Goal: Task Accomplishment & Management: Complete application form

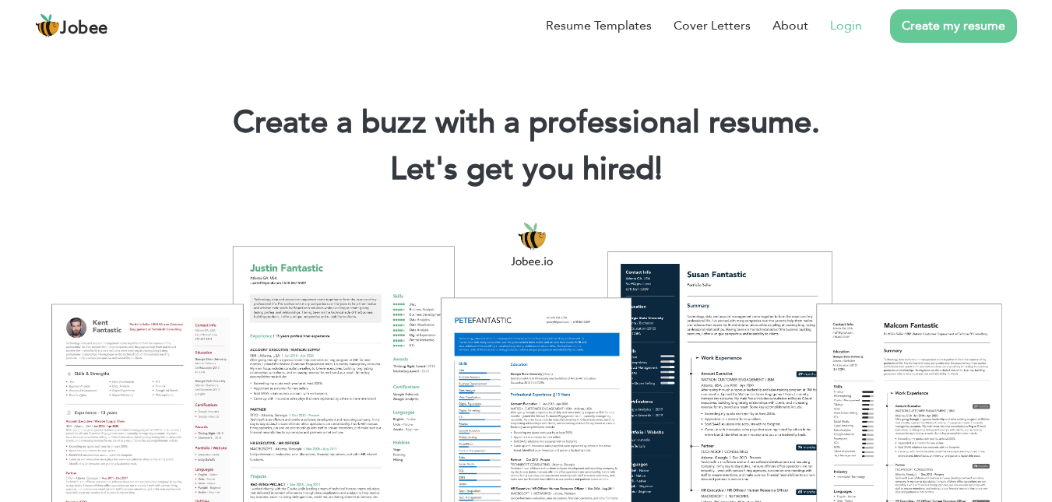
click at [849, 25] on link "Login" at bounding box center [846, 25] width 32 height 19
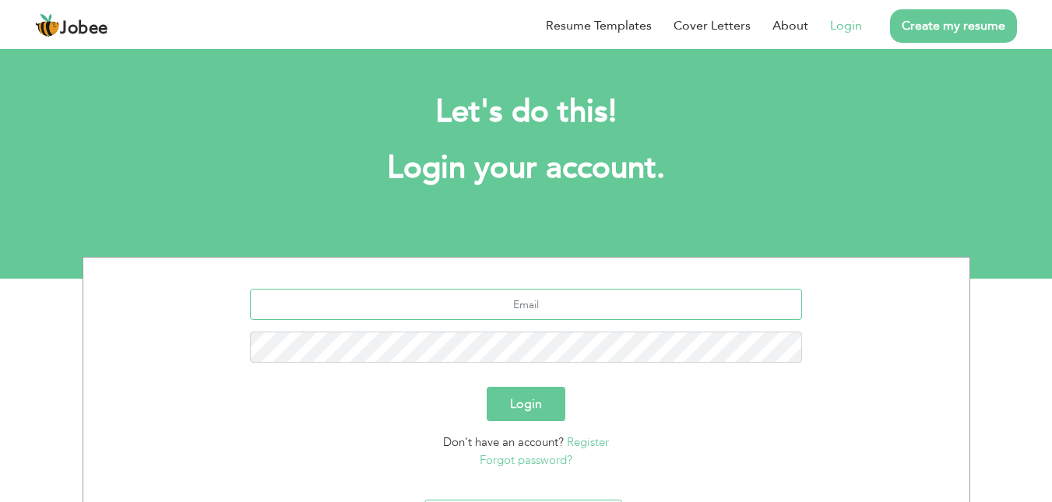
click at [536, 307] on input "text" at bounding box center [526, 304] width 552 height 31
type input "a"
type input "ali.sajjad90@icloud.com"
click at [487, 387] on button "Login" at bounding box center [526, 404] width 79 height 34
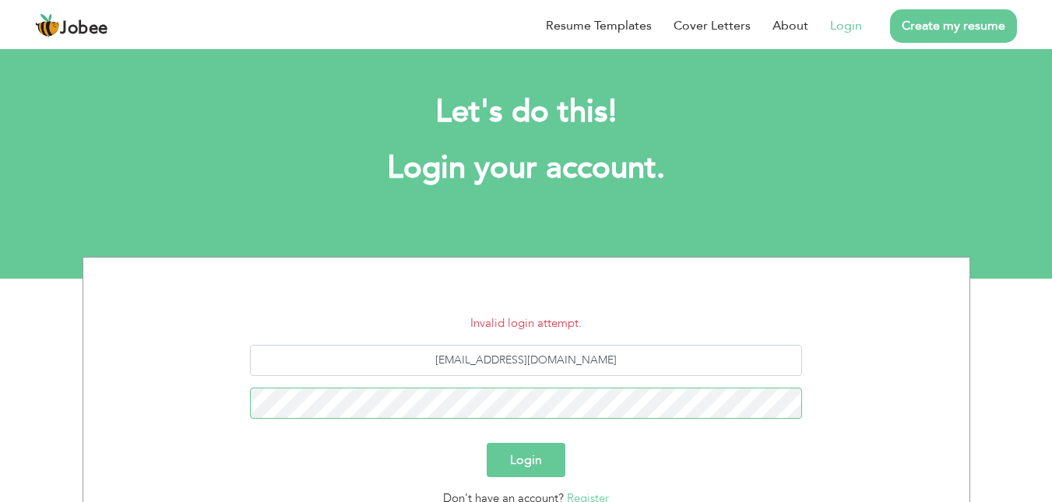
click at [487, 443] on button "Login" at bounding box center [526, 460] width 79 height 34
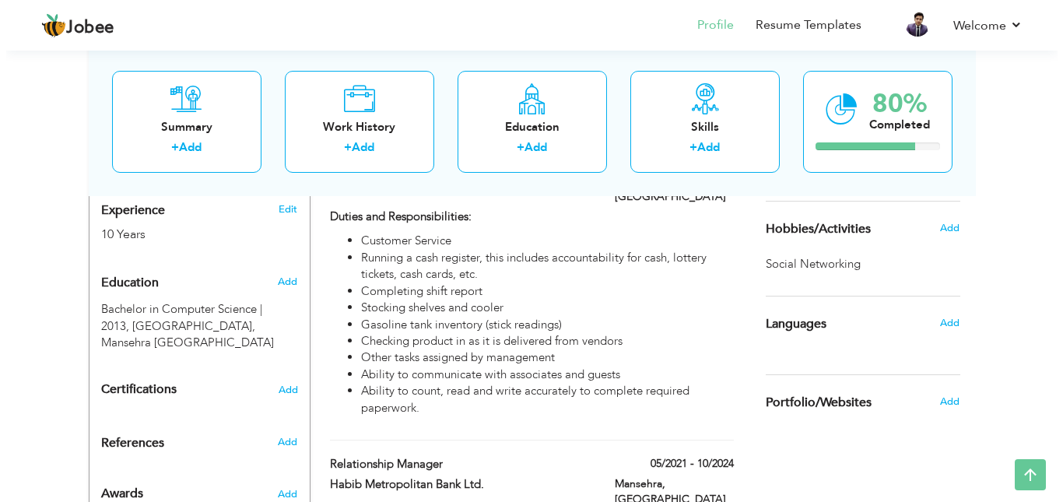
scroll to position [570, 0]
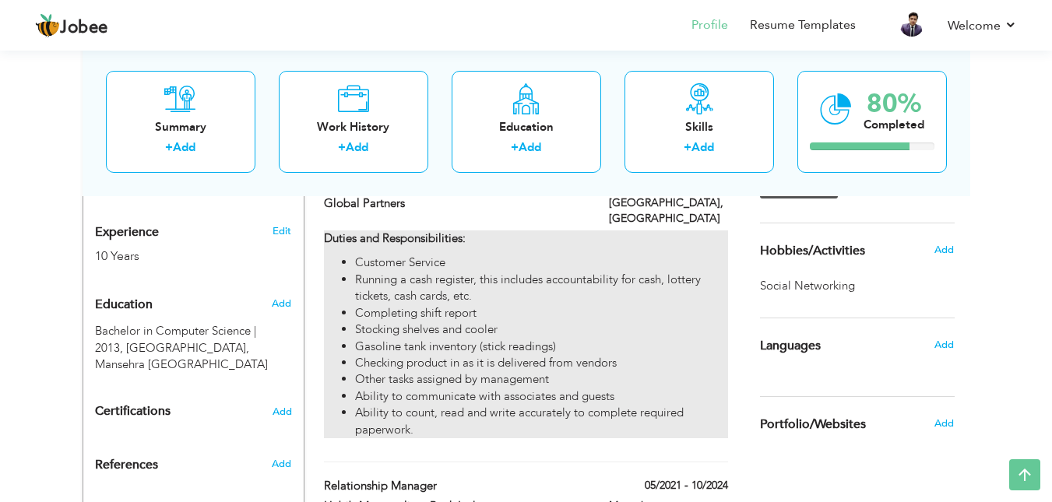
click at [699, 272] on li "Running a cash register, this includes accountability for cash, lottery tickets…" at bounding box center [541, 288] width 372 height 33
type input "Guests Service Associate/ Cashier"
type input "Global Partners"
type input "01/2025"
type input "USA"
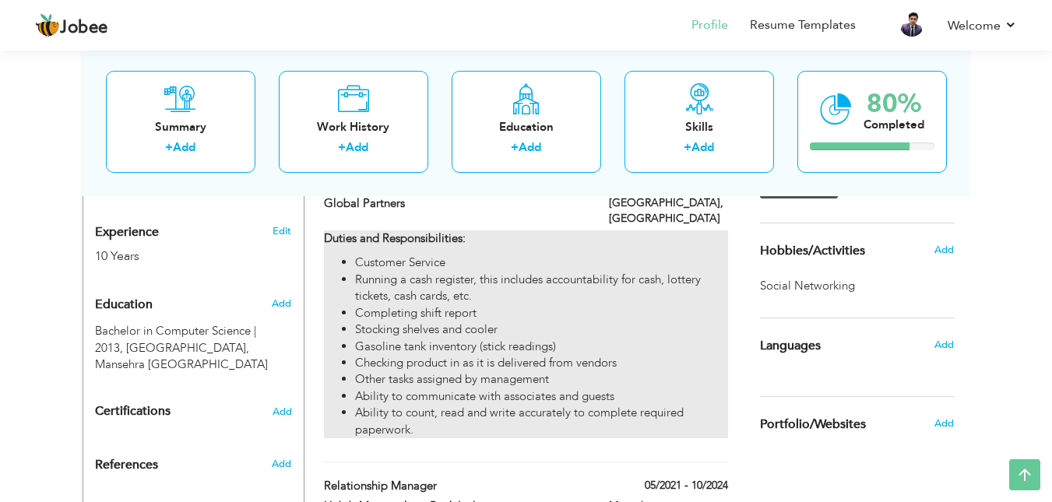
type input "Sugar Land"
checkbox input "true"
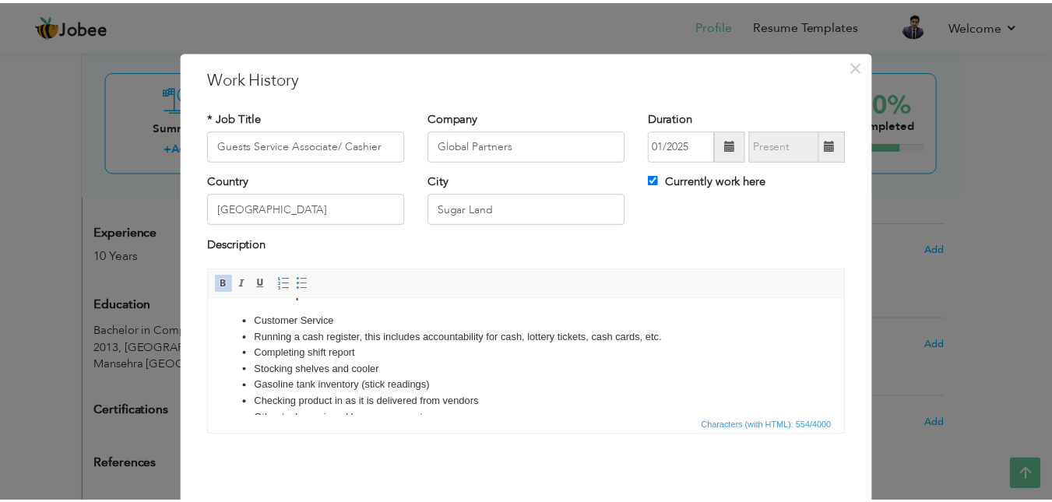
scroll to position [0, 0]
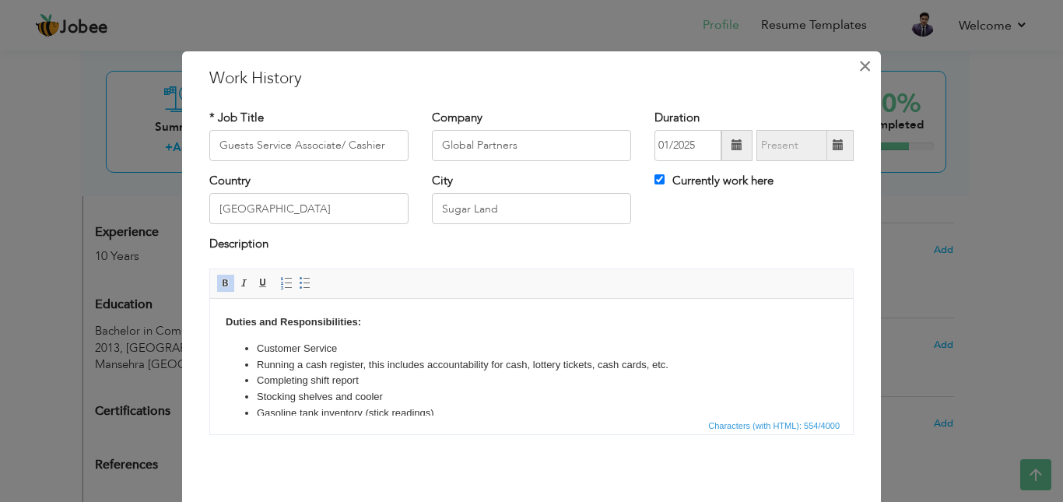
click at [859, 70] on span "×" at bounding box center [865, 66] width 13 height 28
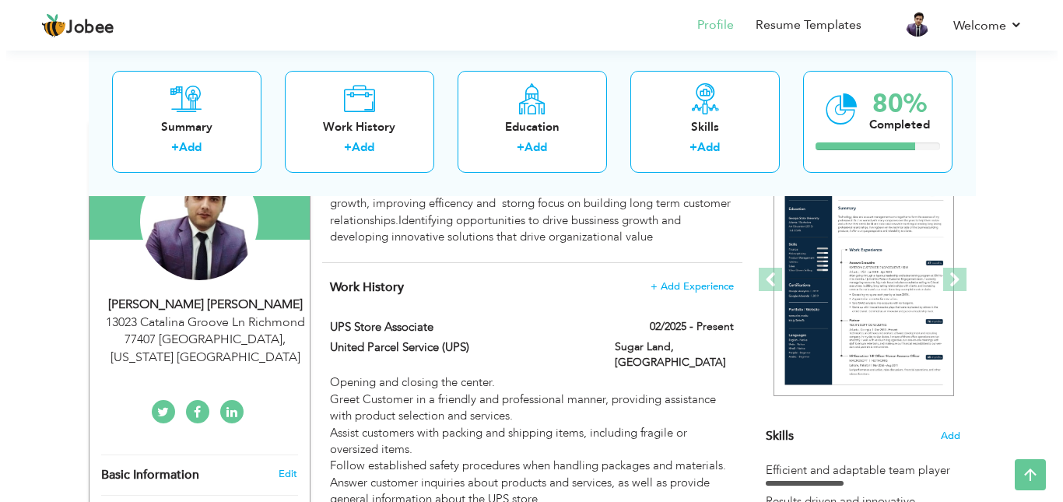
scroll to position [163, 0]
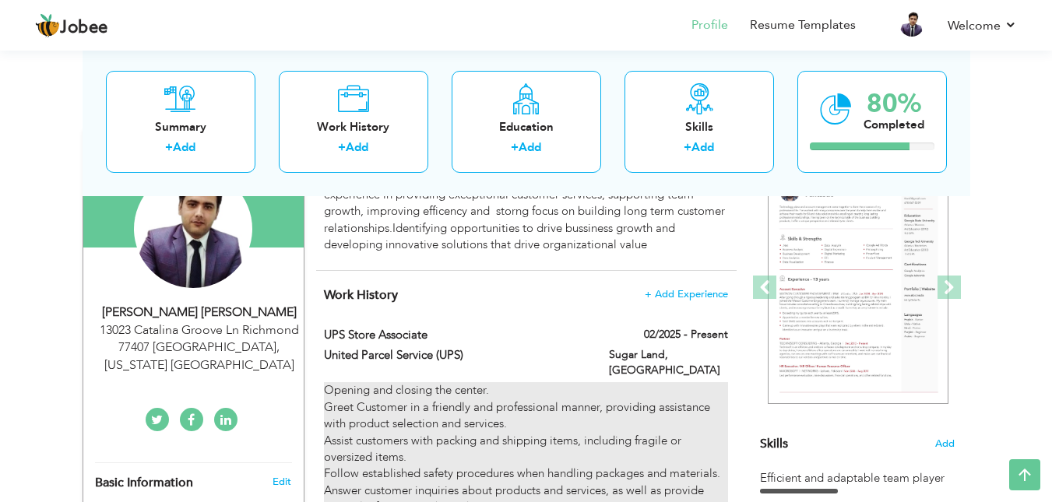
click at [558, 424] on div "Opening and closing the center. Greet Customer in a friendly and professional m…" at bounding box center [525, 465] width 403 height 167
type input "UPS Store Associate"
type input "United Parcel Service (UPS)"
type input "02/2025"
type input "United State"
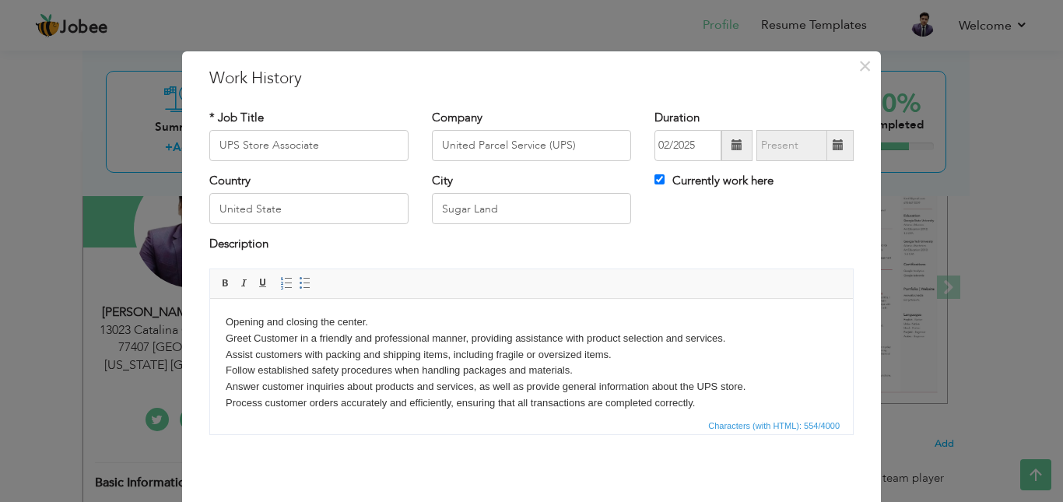
click at [381, 325] on body "Opening and closing the center. Greet Customer in a friendly and professional m…" at bounding box center [532, 362] width 612 height 97
click at [290, 303] on html "Opening and closing the center. Greet Customer in a friendly and professional m…" at bounding box center [531, 362] width 643 height 128
click at [222, 321] on html "Opening and closing the center. Greet Customer in a friendly and professional m…" at bounding box center [531, 362] width 643 height 128
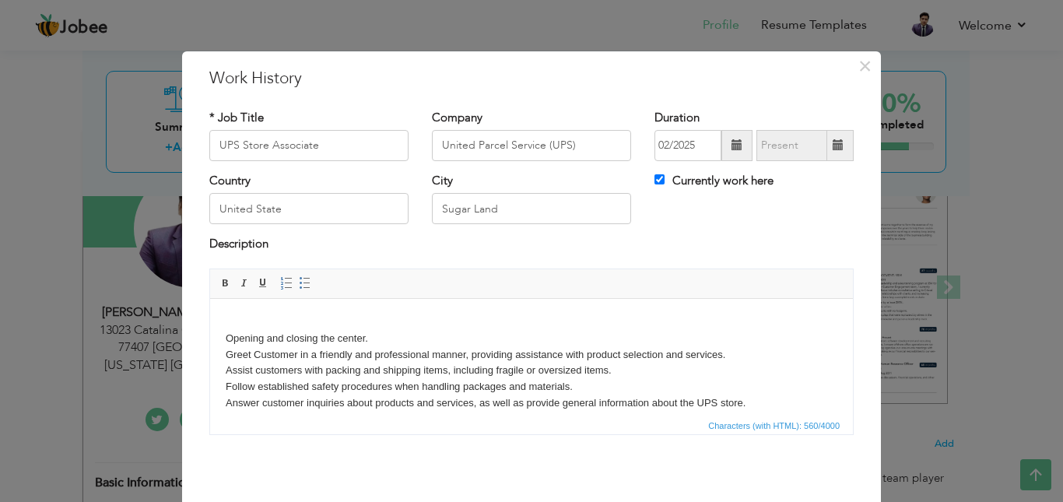
click at [229, 321] on body "​​​​​​​ Opening and closing the center. Greet Customer in a friendly and profes…" at bounding box center [532, 371] width 612 height 114
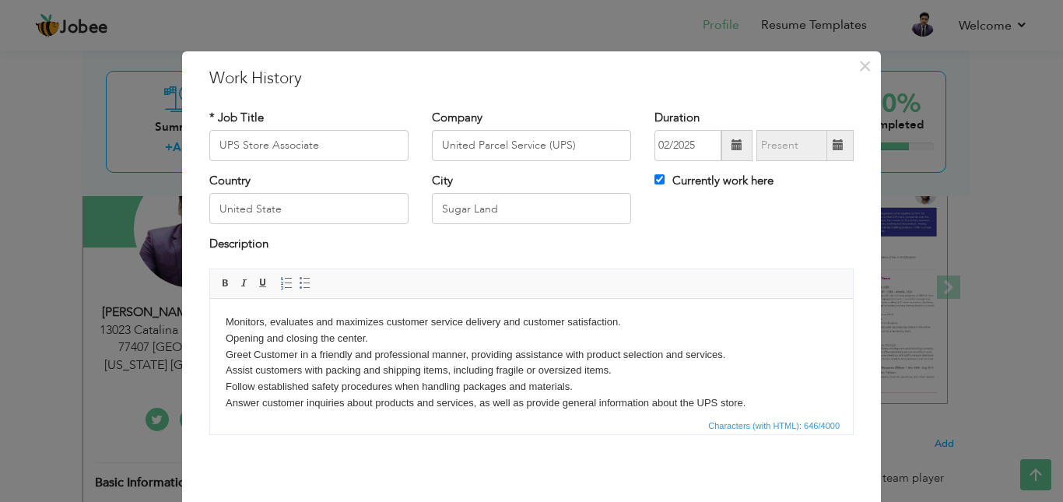
click at [644, 374] on body "Monitors, evaluates and maximizes customer service delivery and customer satisf…" at bounding box center [532, 371] width 612 height 114
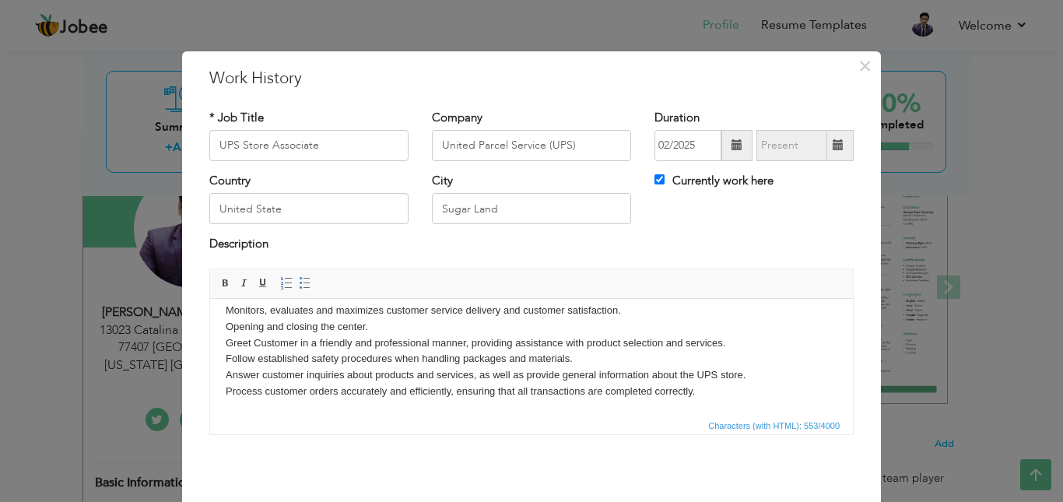
scroll to position [0, 0]
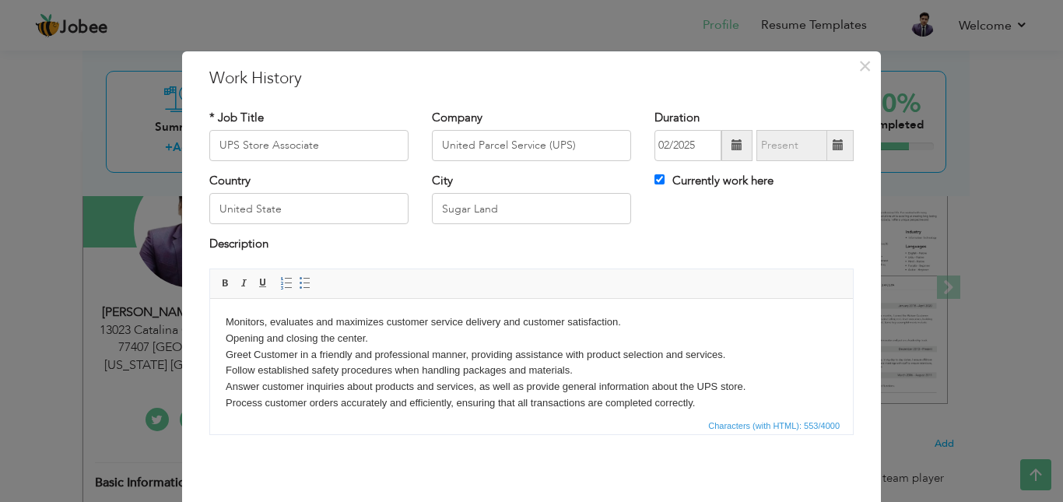
click at [636, 325] on body "Monitors, evaluates and maximizes customer service delivery and customer satisf…" at bounding box center [532, 362] width 612 height 97
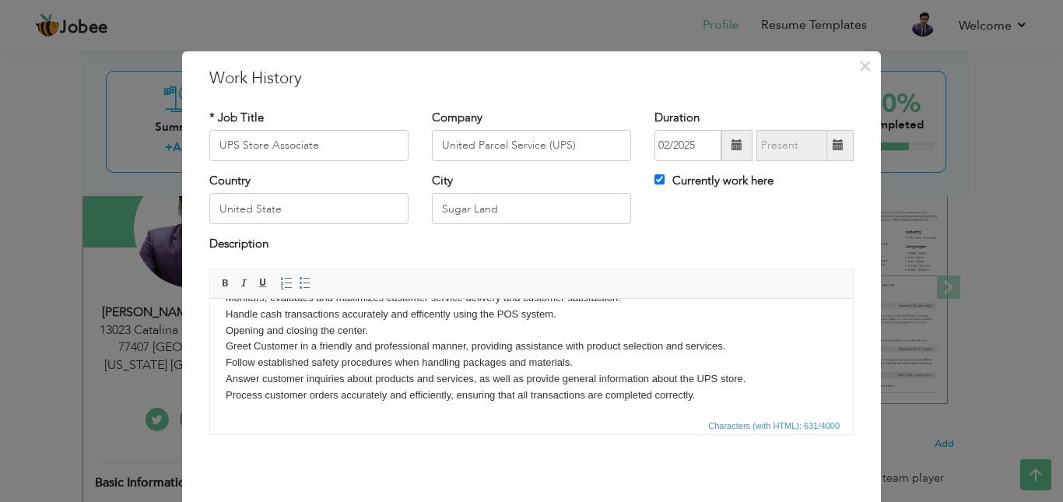
scroll to position [26, 0]
click at [581, 362] on body "Monitors, evaluates and maximizes customer service delivery and customer satisf…" at bounding box center [532, 345] width 612 height 114
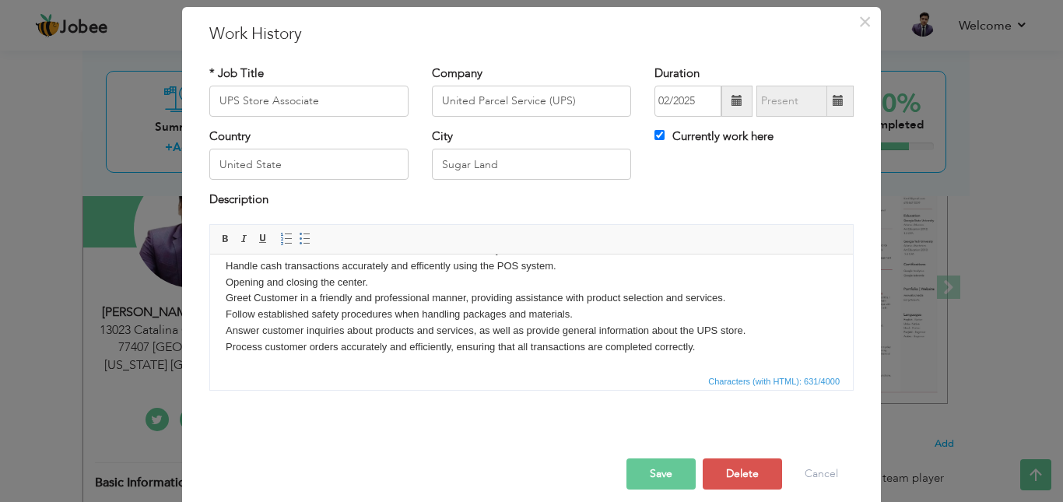
scroll to position [59, 0]
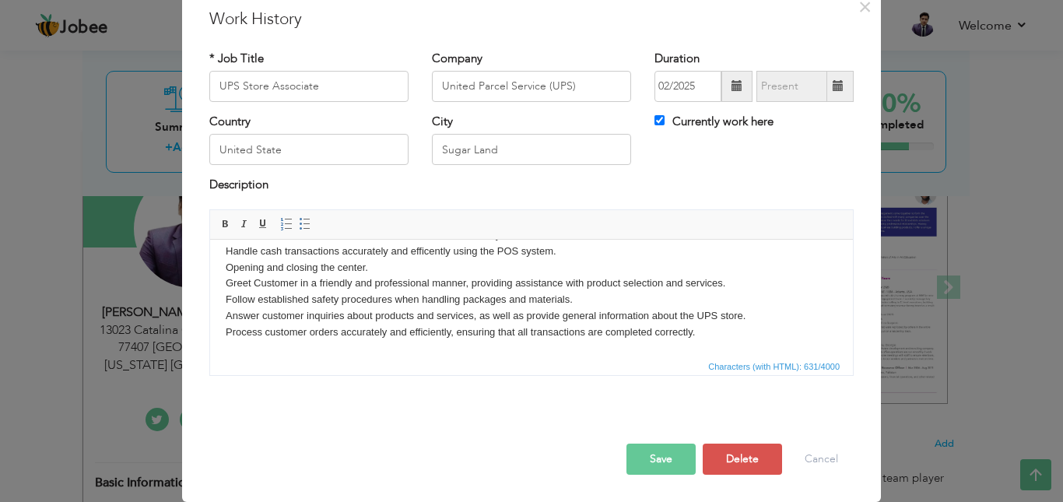
click at [677, 464] on button "Save" at bounding box center [661, 459] width 69 height 31
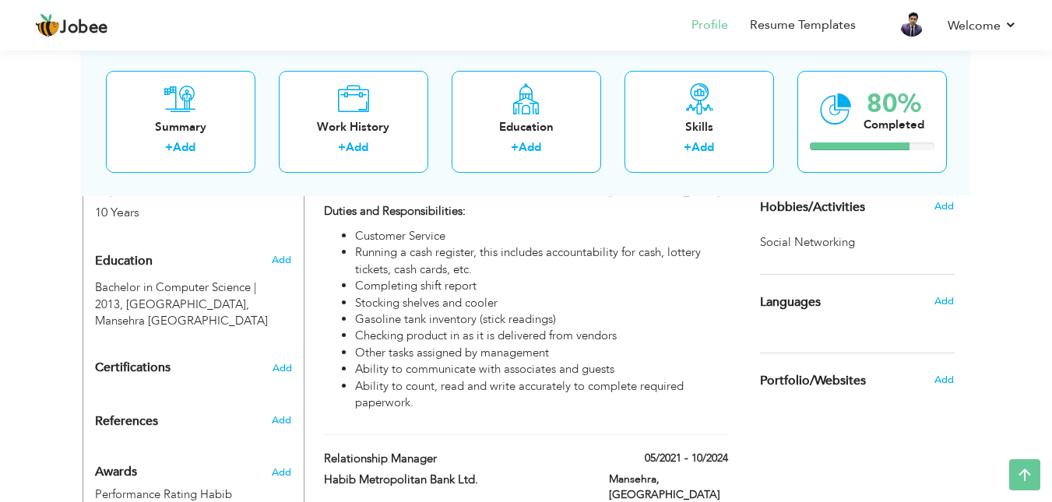
scroll to position [617, 0]
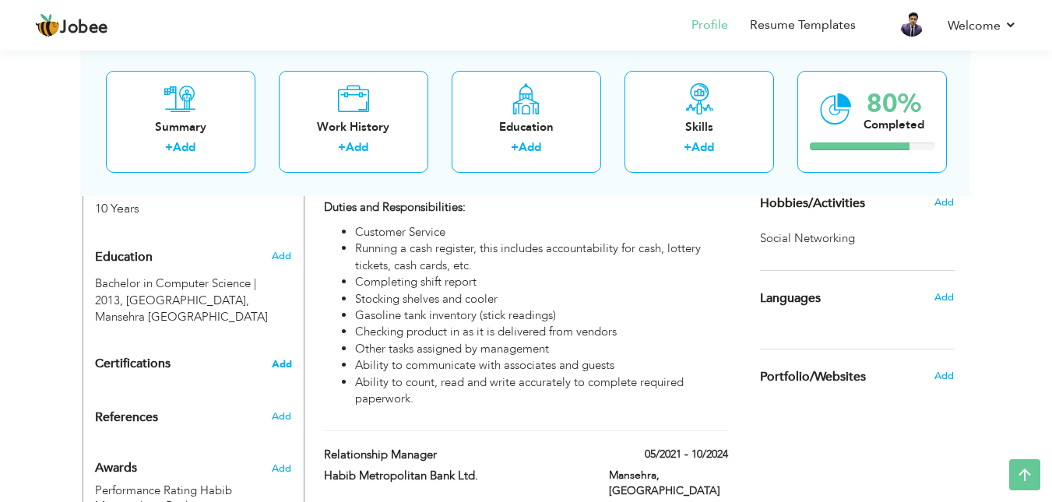
click at [278, 359] on span "Add" at bounding box center [282, 364] width 20 height 11
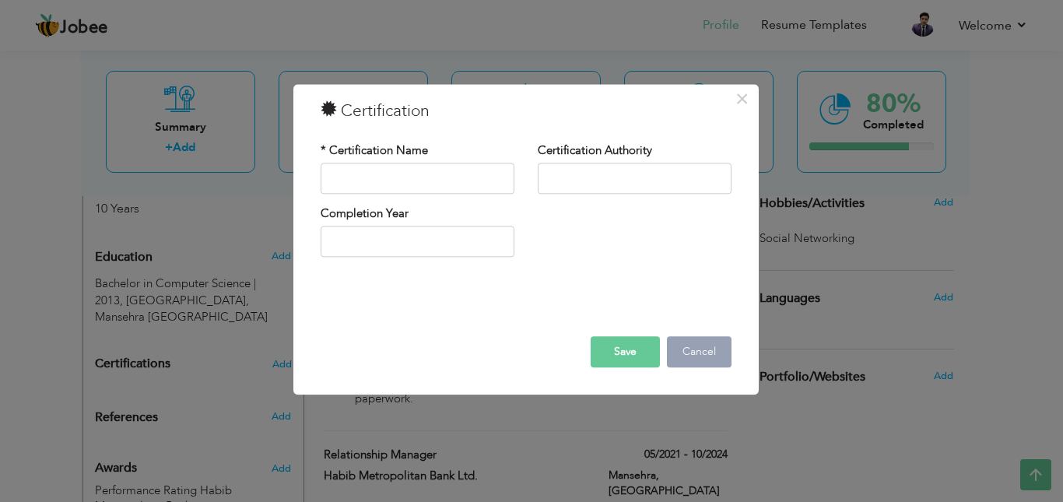
click at [694, 355] on button "Cancel" at bounding box center [699, 351] width 65 height 31
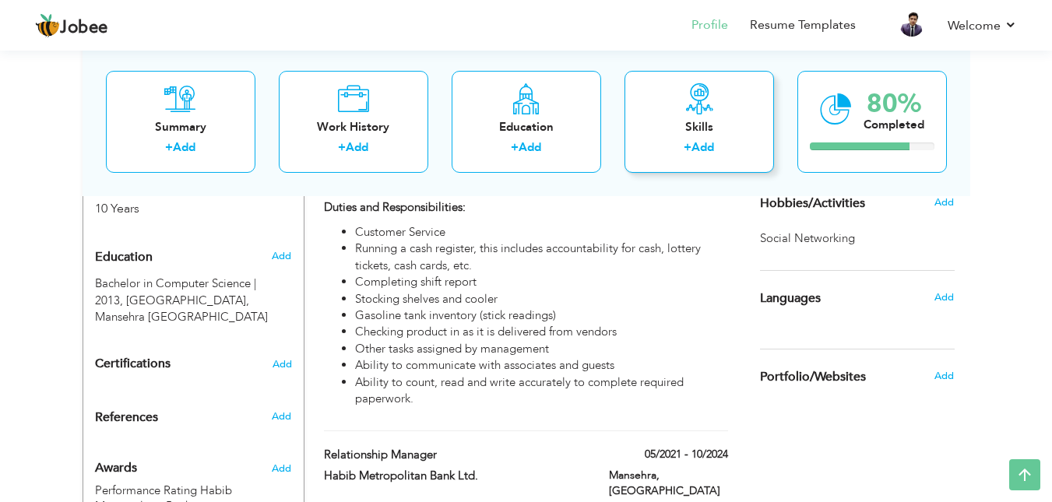
click at [697, 140] on link "Add" at bounding box center [702, 147] width 23 height 16
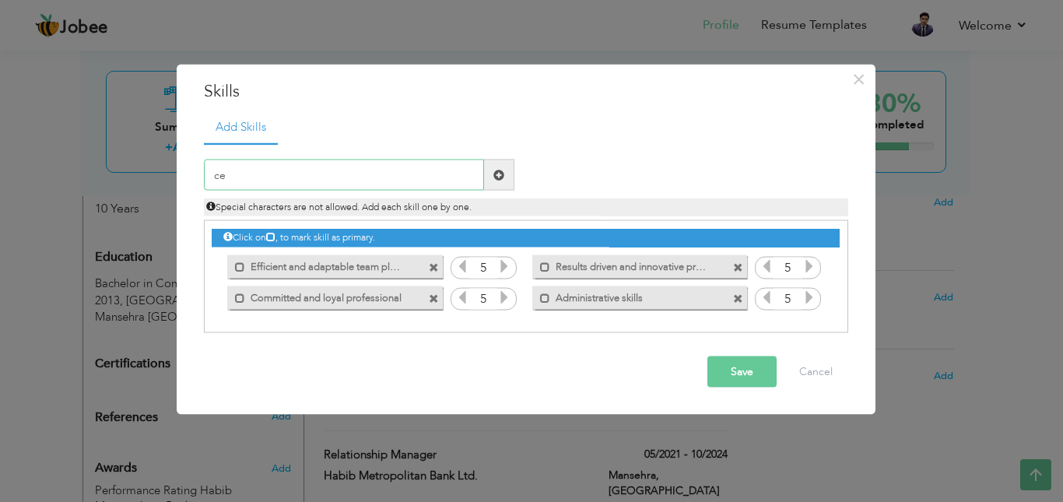
type input "c"
type input "C"
type input "n"
type input "N"
type input "c"
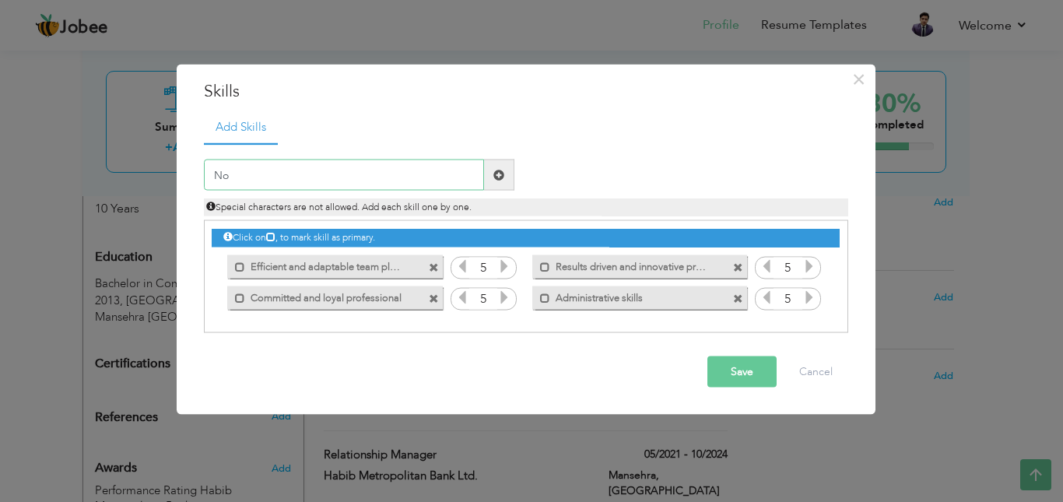
type input "N"
click at [332, 174] on input "Notary Certified Person # 135525805" at bounding box center [344, 175] width 280 height 31
type input "Notary Certified Person Notary ID # 135525805"
click at [733, 373] on button "Save" at bounding box center [742, 372] width 69 height 31
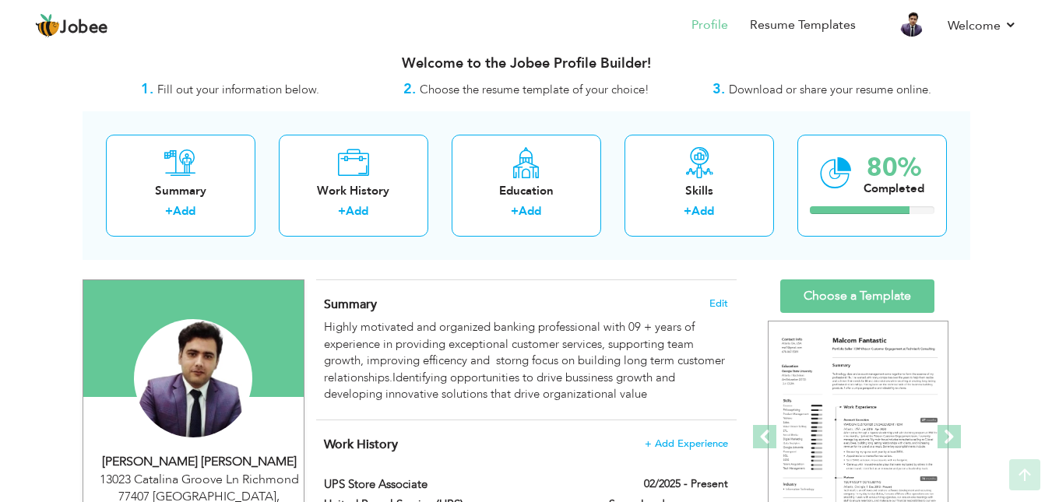
scroll to position [0, 0]
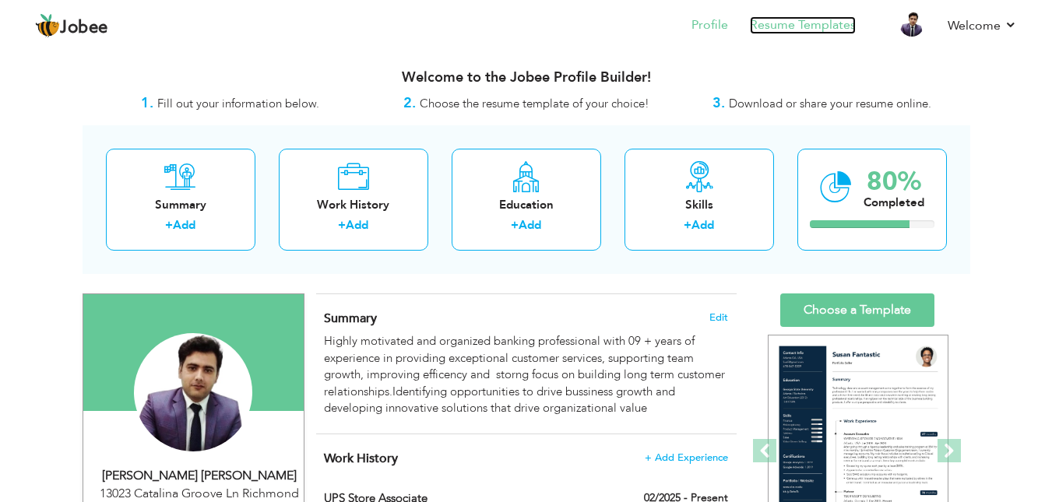
click at [823, 25] on link "Resume Templates" at bounding box center [803, 25] width 106 height 18
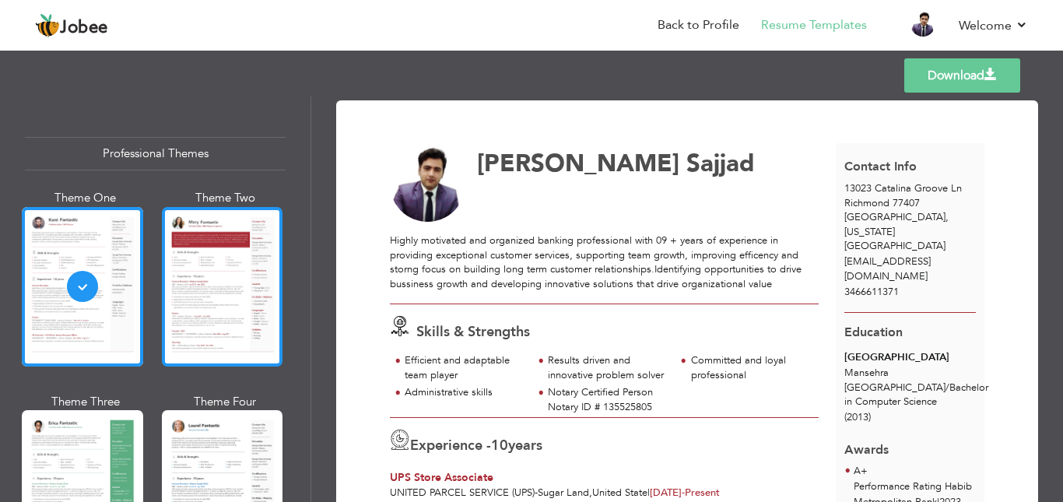
click at [228, 306] on div at bounding box center [222, 287] width 121 height 160
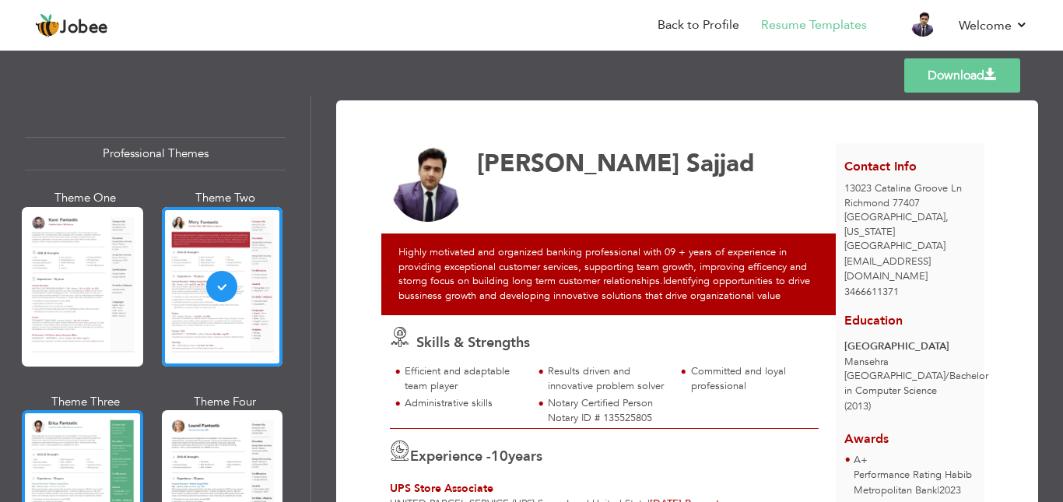
click at [128, 444] on div at bounding box center [82, 490] width 121 height 160
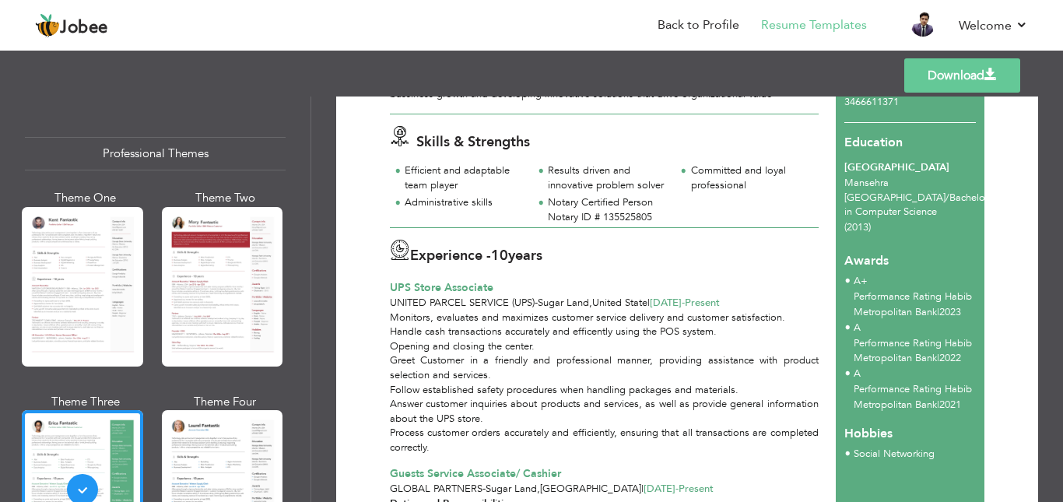
scroll to position [209, 0]
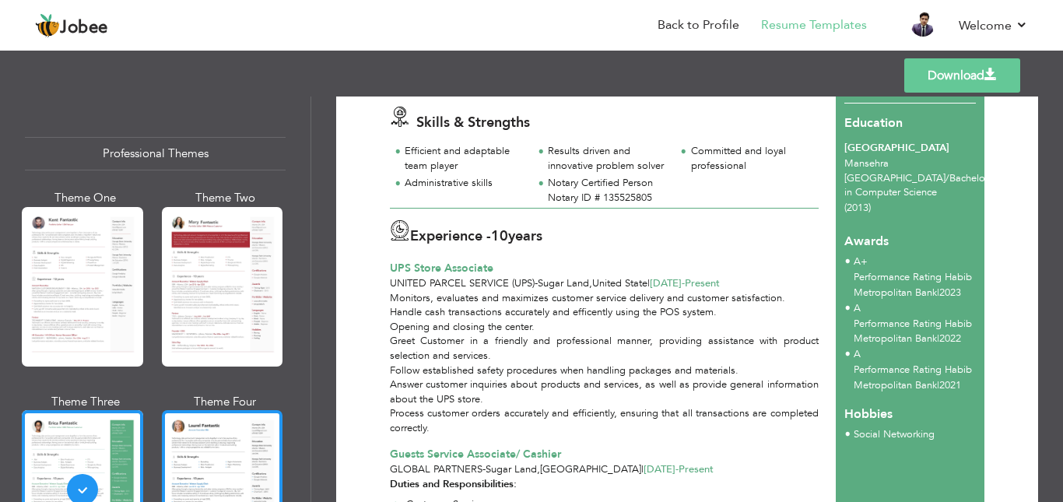
click at [253, 432] on div at bounding box center [222, 490] width 121 height 160
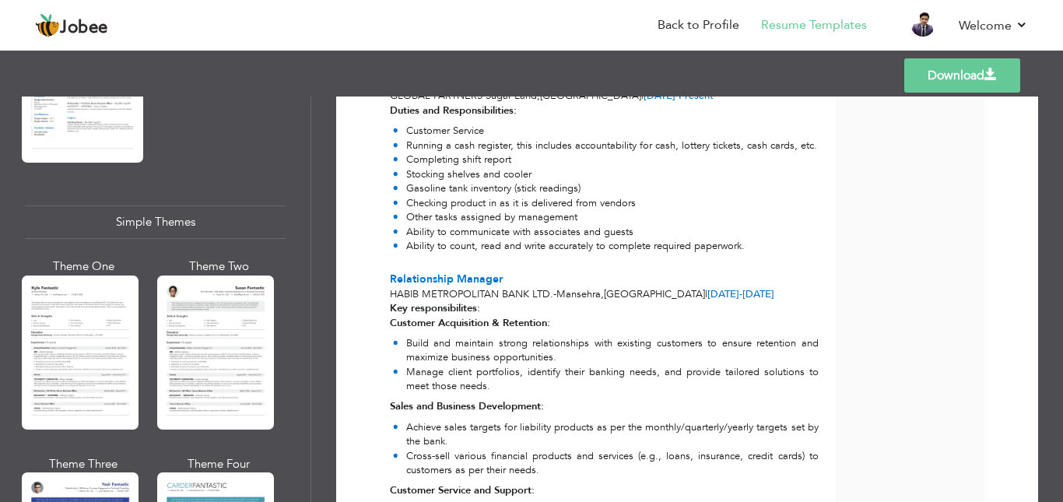
scroll to position [2652, 0]
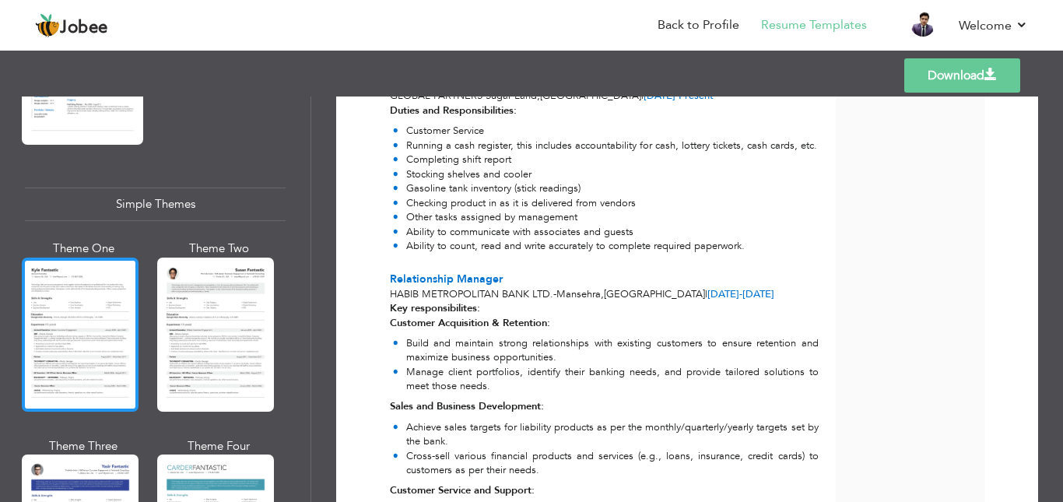
click at [125, 325] on div at bounding box center [80, 335] width 117 height 154
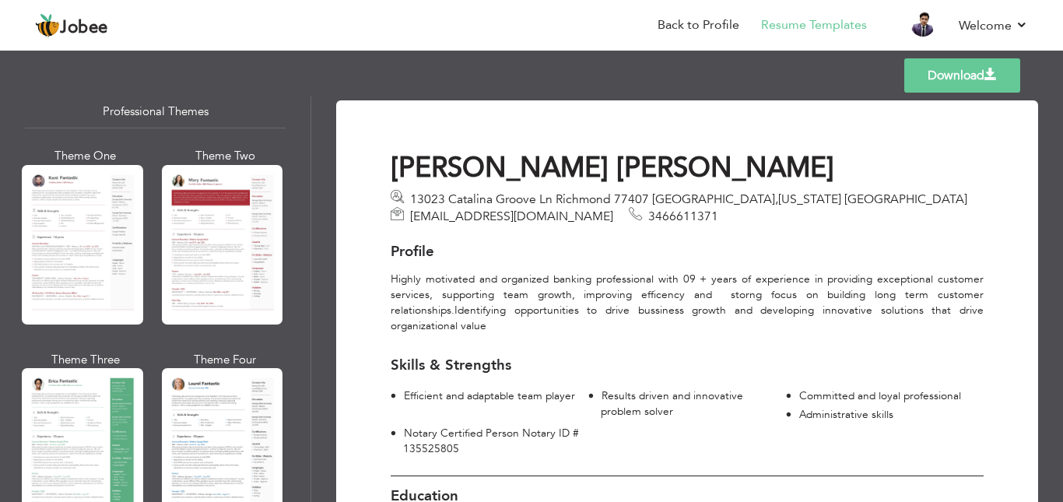
scroll to position [0, 0]
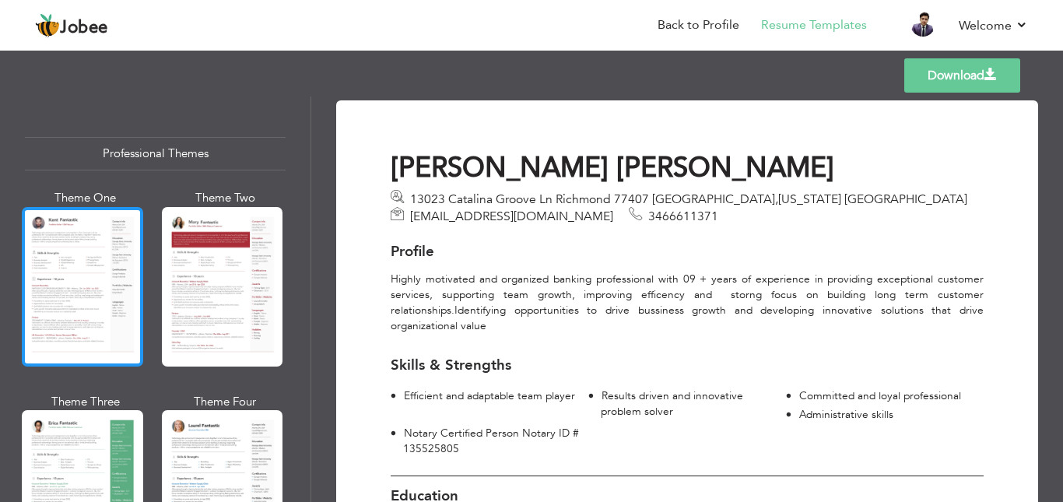
click at [71, 280] on div at bounding box center [82, 287] width 121 height 160
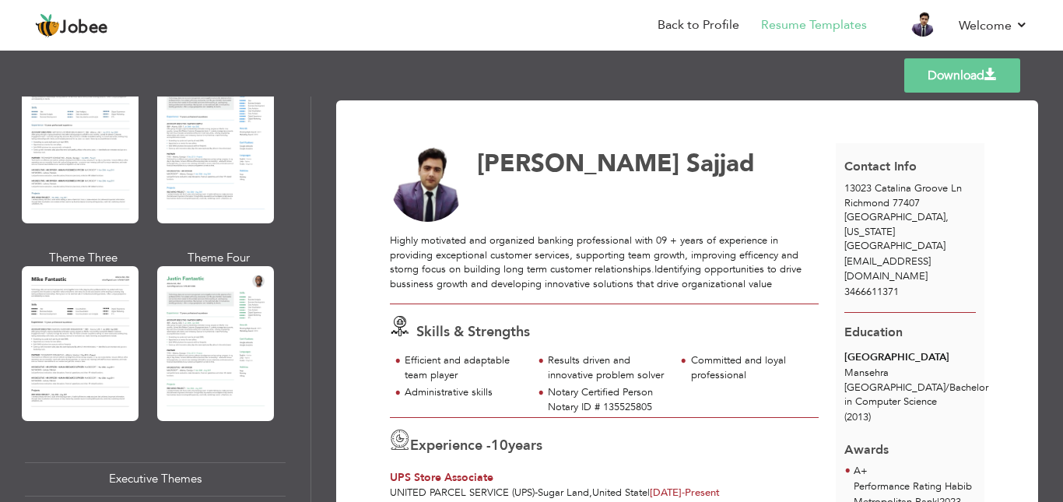
scroll to position [841, 0]
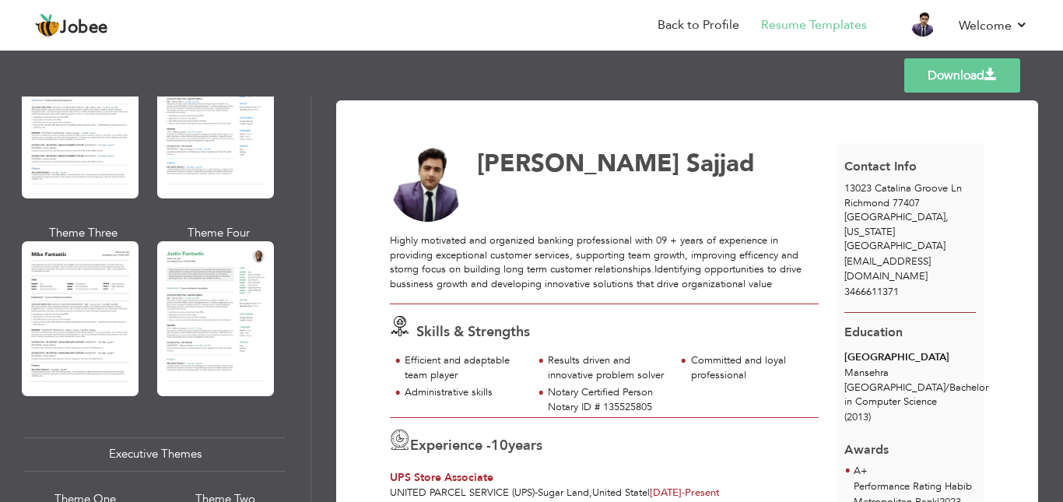
click at [312, 236] on div "Download Muhammad Ali Sajjad Skills & Strengths 10" at bounding box center [687, 300] width 752 height 406
click at [21, 338] on div "Professional Themes Theme One Theme Two Theme Three Theme Six" at bounding box center [155, 300] width 311 height 406
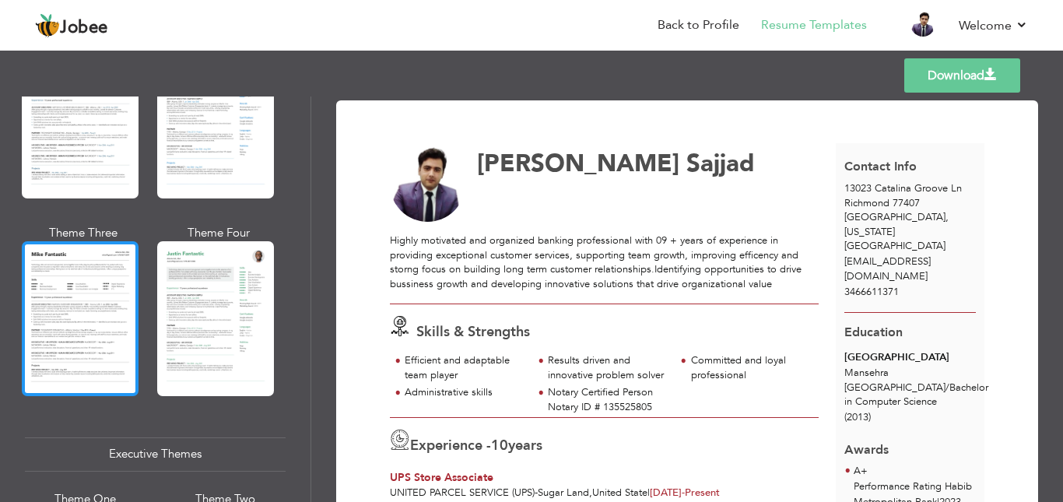
click at [34, 335] on div at bounding box center [80, 318] width 117 height 154
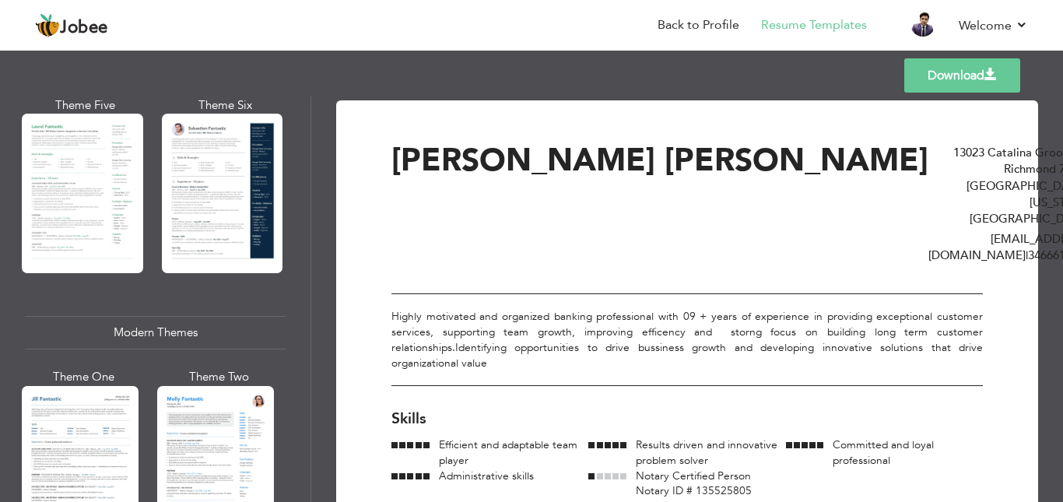
scroll to position [0, 0]
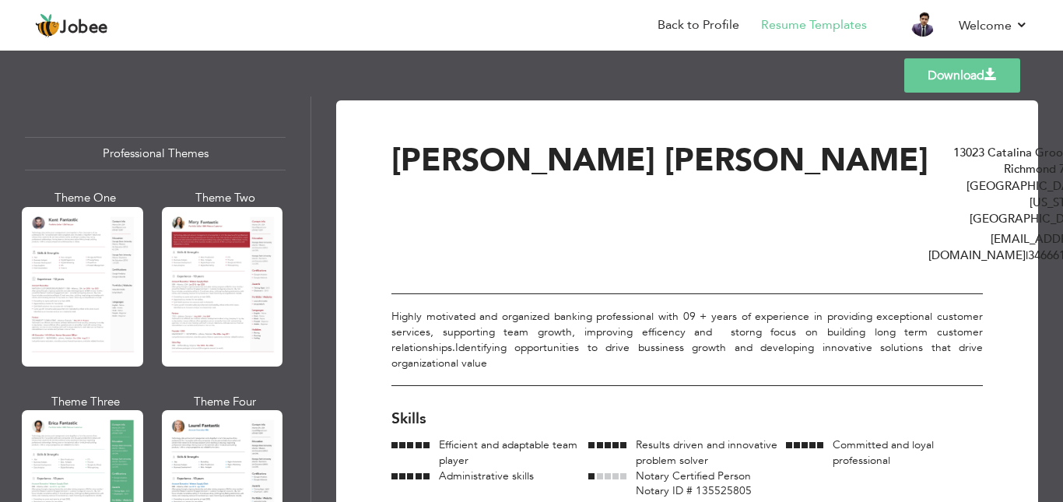
click at [300, 111] on div "Professional Themes Theme One Theme Two Theme Three Theme Six" at bounding box center [155, 300] width 311 height 406
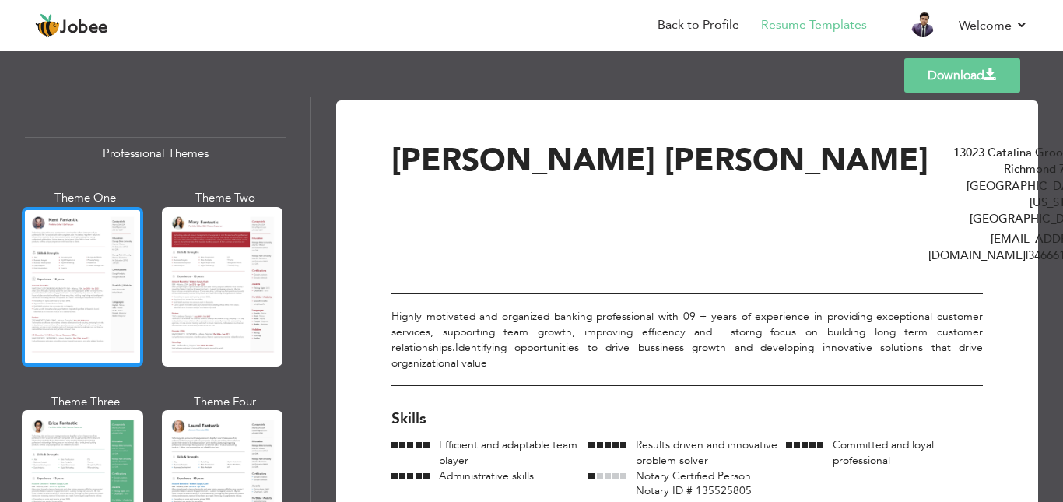
click at [92, 239] on div at bounding box center [82, 287] width 121 height 160
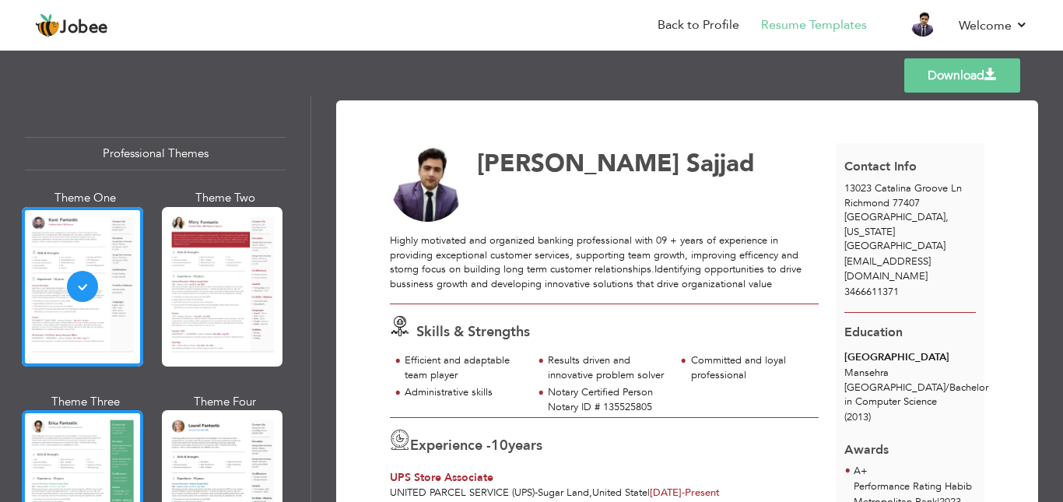
click at [96, 430] on div at bounding box center [82, 490] width 121 height 160
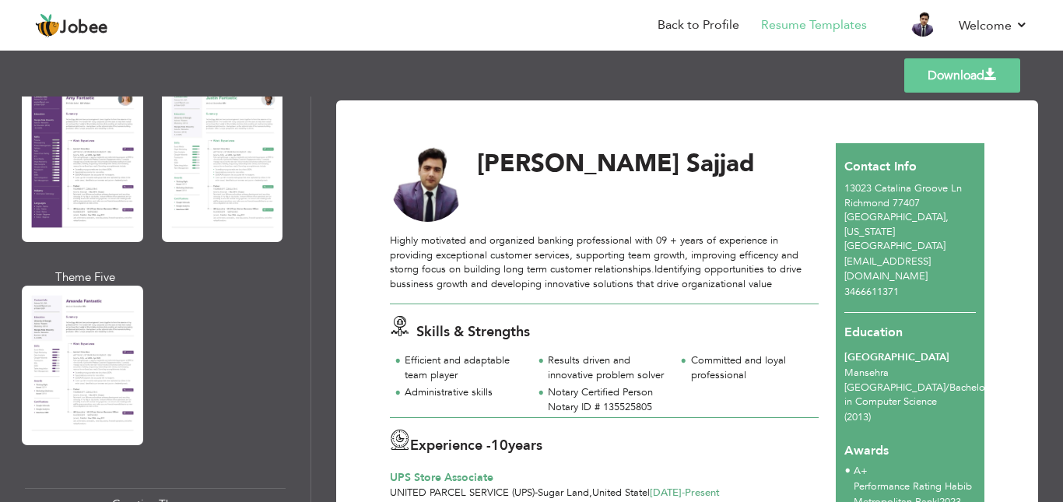
scroll to position [1475, 0]
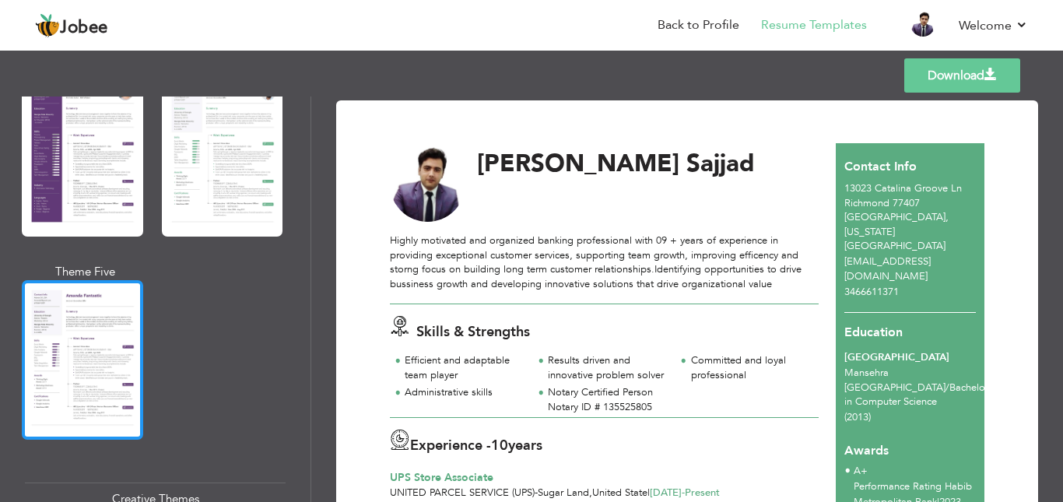
click at [80, 326] on div at bounding box center [82, 360] width 121 height 160
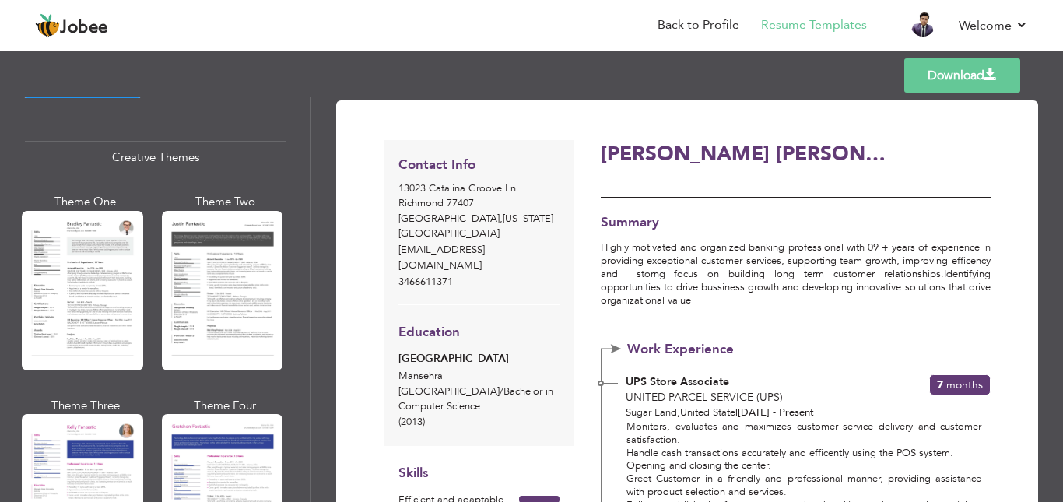
scroll to position [1804, 0]
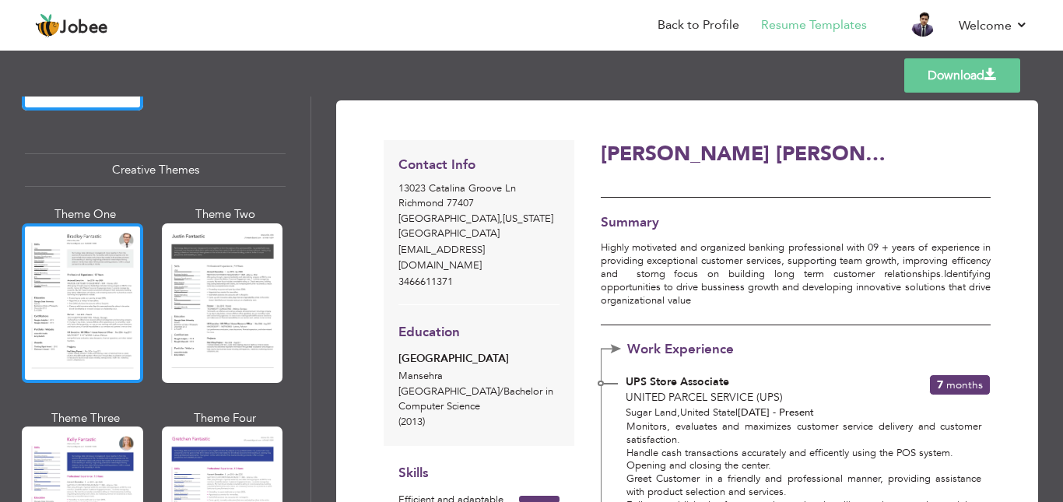
click at [139, 298] on div at bounding box center [82, 303] width 121 height 160
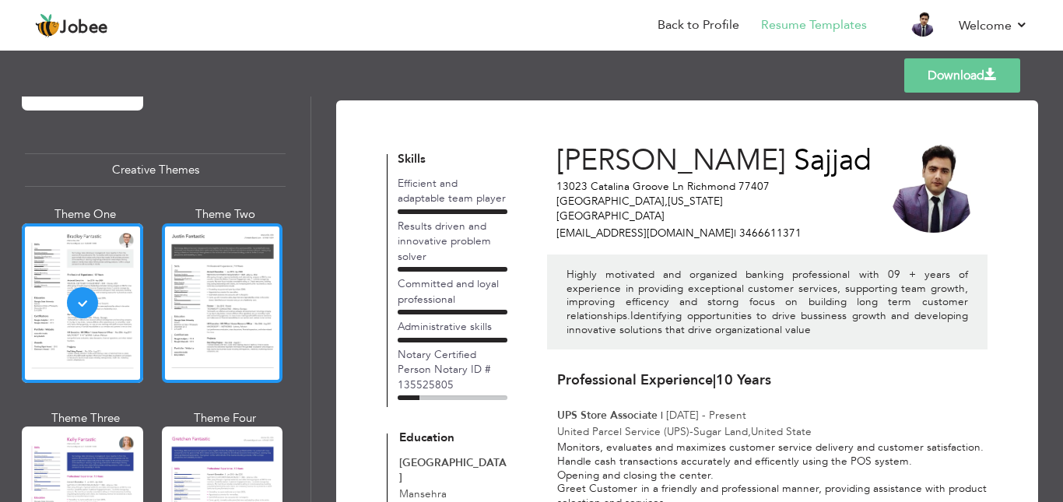
click at [238, 279] on div at bounding box center [222, 303] width 121 height 160
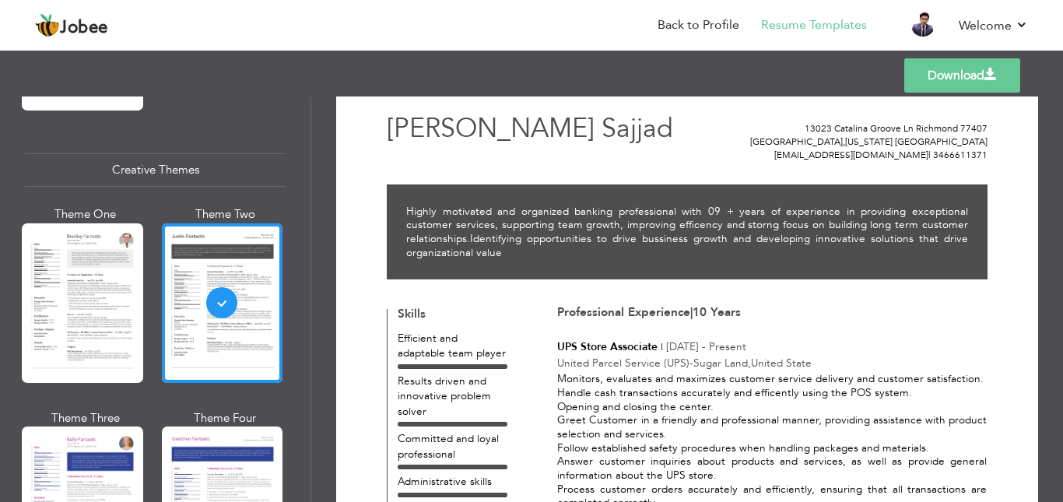
scroll to position [0, 0]
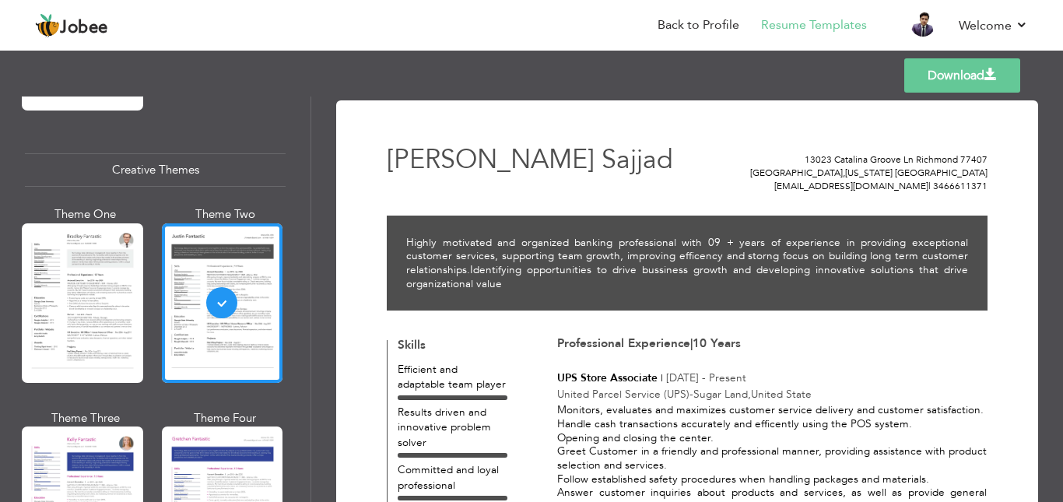
click at [973, 72] on link "Download" at bounding box center [963, 75] width 116 height 34
